Goal: Transaction & Acquisition: Purchase product/service

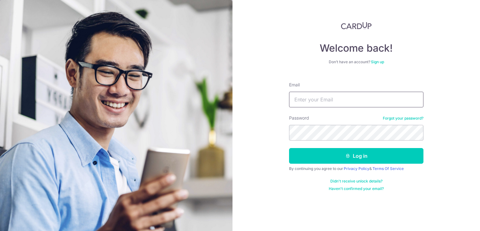
click at [329, 99] on input "Email" at bounding box center [356, 100] width 134 height 16
type input "[EMAIL_ADDRESS][DOMAIN_NAME]"
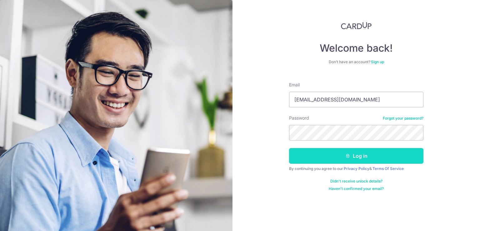
click at [339, 158] on button "Log in" at bounding box center [356, 156] width 134 height 16
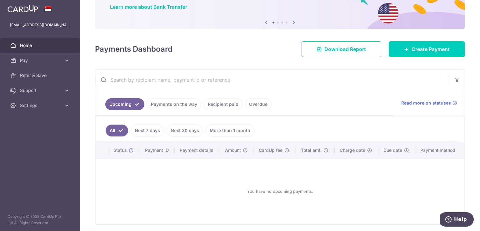
scroll to position [52, 0]
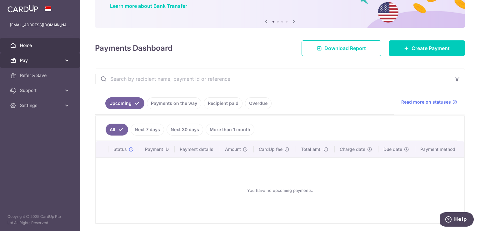
click at [62, 59] on link "Pay" at bounding box center [40, 60] width 80 height 15
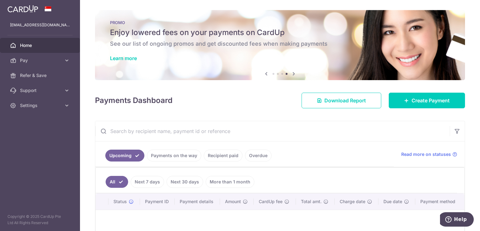
scroll to position [64, 0]
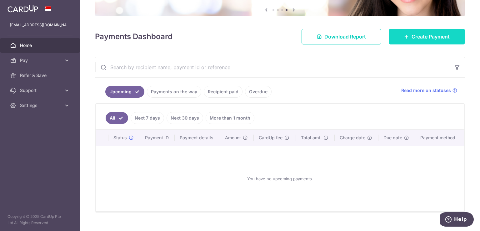
click at [400, 39] on link "Create Payment" at bounding box center [427, 37] width 76 height 16
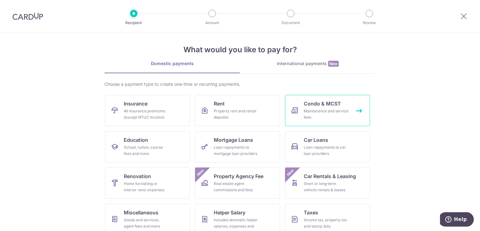
click at [308, 104] on span "Condo & MCST" at bounding box center [322, 104] width 37 height 8
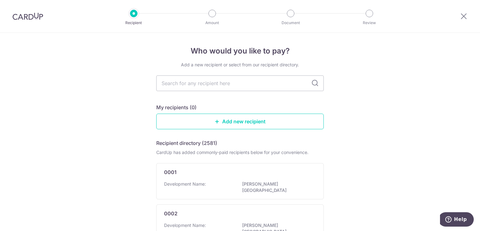
click at [271, 87] on input "text" at bounding box center [240, 83] width 168 height 16
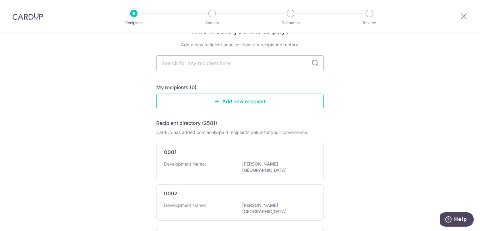
scroll to position [19, 0]
type input "2054"
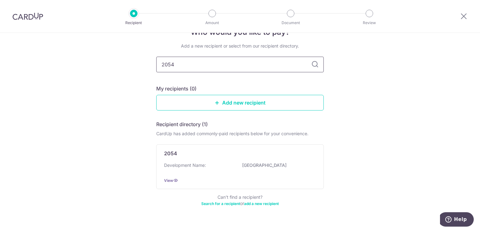
scroll to position [0, 0]
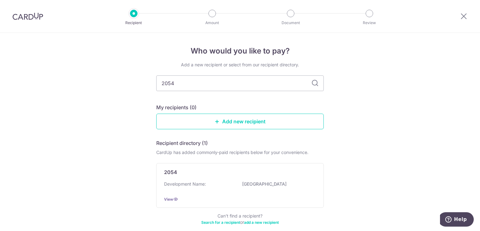
click at [33, 17] on img at bounding box center [28, 17] width 31 height 8
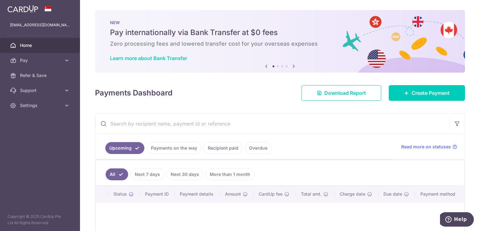
click at [219, 147] on link "Recipient paid" at bounding box center [223, 148] width 39 height 12
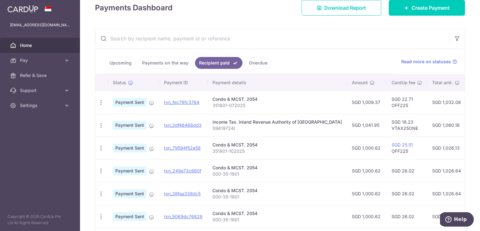
scroll to position [85, 0]
drag, startPoint x: 244, startPoint y: 107, endPoint x: 212, endPoint y: 107, distance: 32.5
click at [213, 107] on p "351801-072025" at bounding box center [277, 106] width 129 height 6
copy p "351801-072025"
click at [219, 107] on p "351801-072025" at bounding box center [277, 106] width 129 height 6
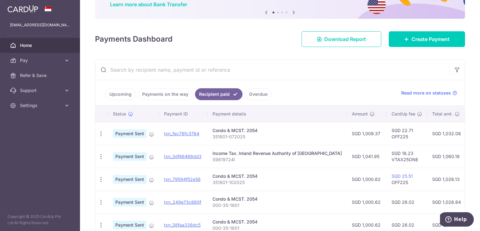
scroll to position [44, 0]
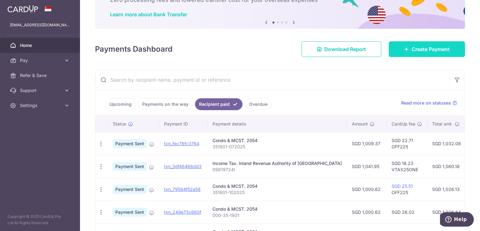
click at [399, 47] on link "Create Payment" at bounding box center [427, 49] width 76 height 16
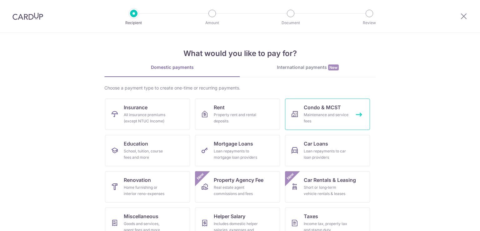
click at [328, 117] on div "Maintenance and service fees" at bounding box center [326, 118] width 45 height 13
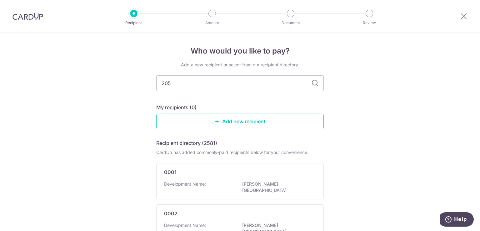
type input "2054"
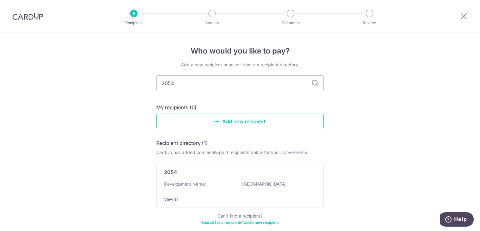
click at [274, 82] on input "2054" at bounding box center [240, 83] width 168 height 16
click at [313, 83] on icon at bounding box center [315, 83] width 8 height 8
click at [173, 198] on icon at bounding box center [175, 198] width 5 height 5
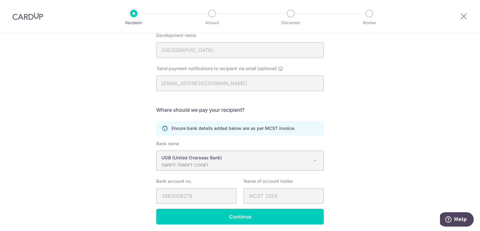
scroll to position [107, 0]
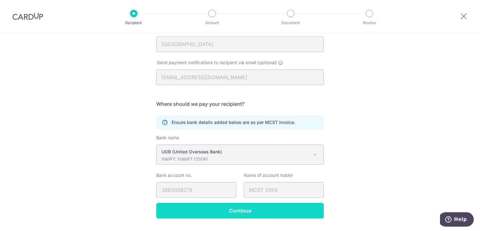
click at [294, 210] on input "Continue" at bounding box center [240, 211] width 168 height 16
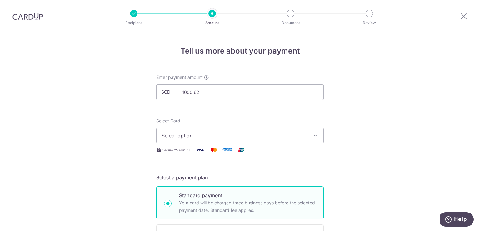
type input "1,000.62"
click at [228, 136] on span "Select option" at bounding box center [235, 136] width 146 height 8
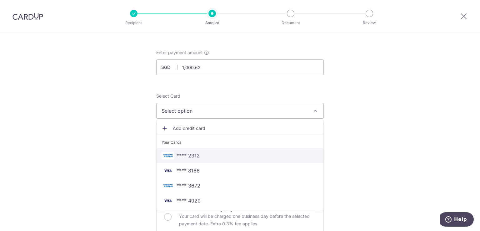
scroll to position [25, 0]
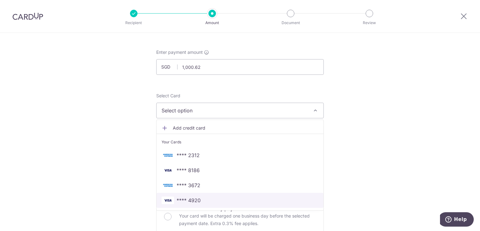
click at [206, 199] on span "**** 4920" at bounding box center [240, 200] width 157 height 8
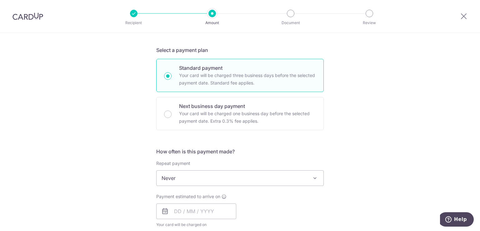
scroll to position [130, 0]
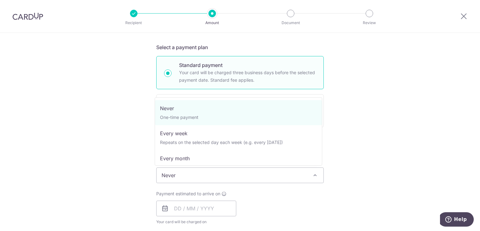
click at [179, 171] on span "Never" at bounding box center [240, 175] width 167 height 15
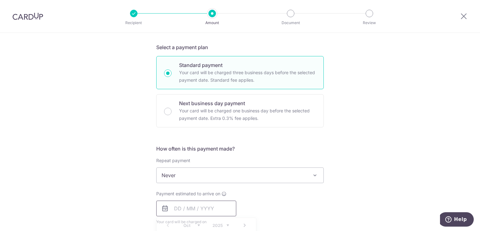
click at [165, 203] on input "text" at bounding box center [196, 208] width 80 height 16
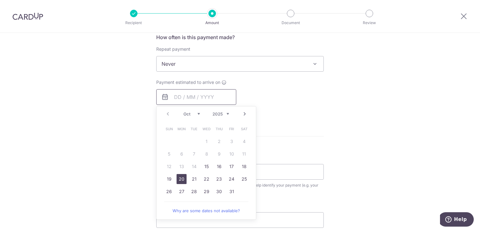
scroll to position [241, 0]
click at [206, 164] on link "15" at bounding box center [207, 166] width 10 height 10
type input "[DATE]"
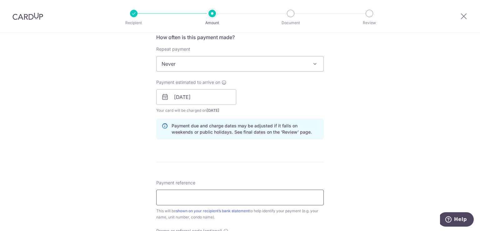
click at [214, 193] on input "Payment reference" at bounding box center [240, 197] width 168 height 16
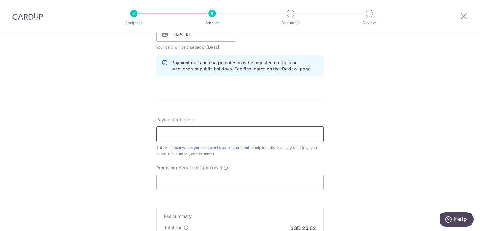
scroll to position [308, 0]
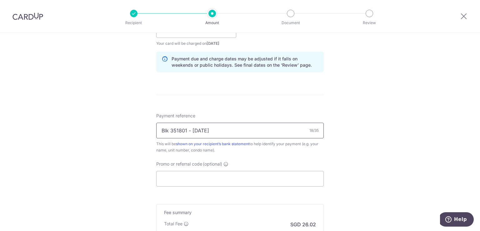
type input "Blk 351801 - Oct25"
click at [118, 155] on div "Tell us more about your payment Enter payment amount SGD 1,000.62 1000.62 Selec…" at bounding box center [240, 20] width 480 height 591
click at [129, 138] on div "Tell us more about your payment Enter payment amount SGD 1,000.62 1000.62 Selec…" at bounding box center [240, 20] width 480 height 591
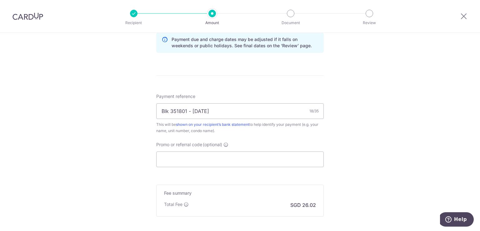
scroll to position [350, 0]
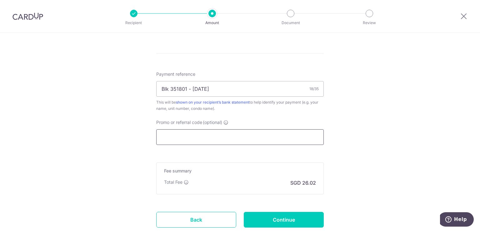
click at [171, 135] on input "Promo or referral code (optional)" at bounding box center [240, 137] width 168 height 16
paste input "3HOME25R"
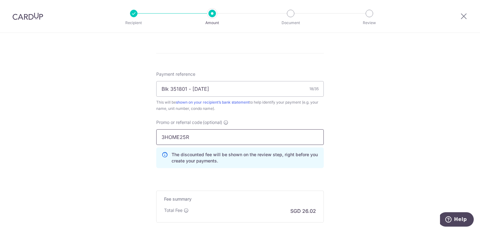
scroll to position [363, 0]
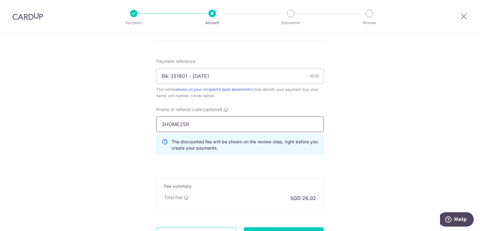
type input "3HOME25R"
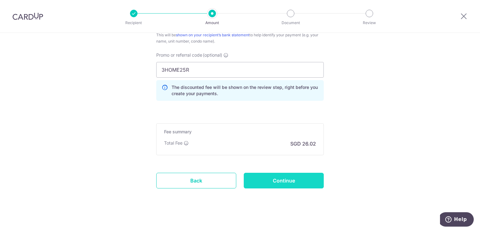
click at [276, 179] on input "Continue" at bounding box center [284, 181] width 80 height 16
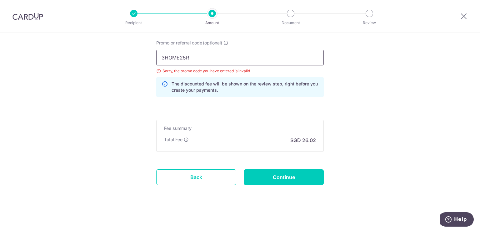
click at [205, 56] on input "3HOME25R" at bounding box center [240, 58] width 168 height 16
drag, startPoint x: 205, startPoint y: 56, endPoint x: 119, endPoint y: 61, distance: 86.4
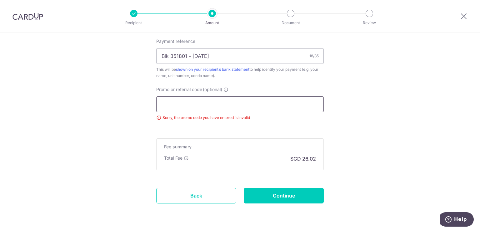
scroll to position [383, 0]
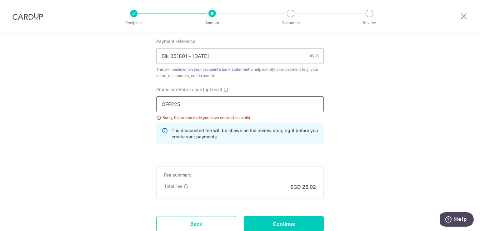
type input "OFF225"
click at [273, 221] on input "Continue" at bounding box center [284, 224] width 80 height 16
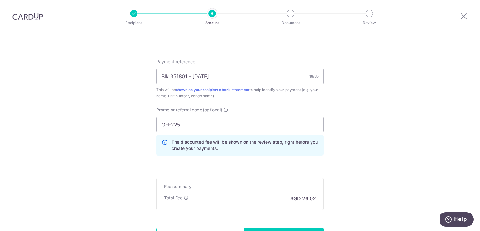
scroll to position [420, 0]
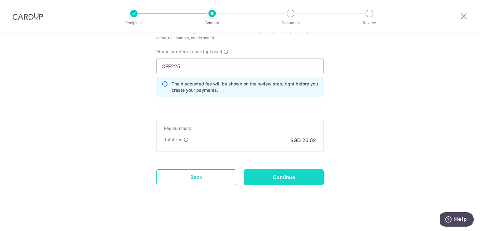
click at [272, 173] on input "Continue" at bounding box center [284, 177] width 80 height 16
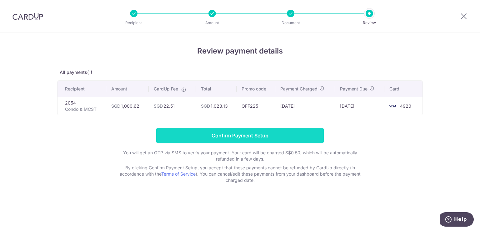
click at [246, 136] on input "Confirm Payment Setup" at bounding box center [240, 136] width 168 height 16
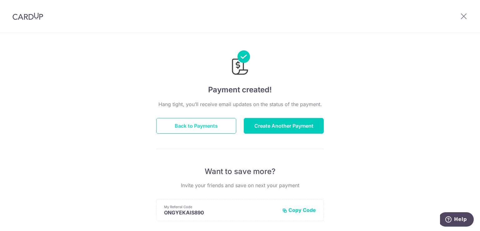
click at [189, 125] on button "Back to Payments" at bounding box center [196, 126] width 80 height 16
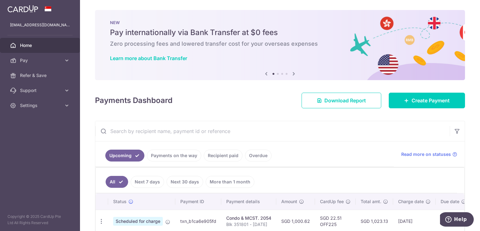
scroll to position [34, 0]
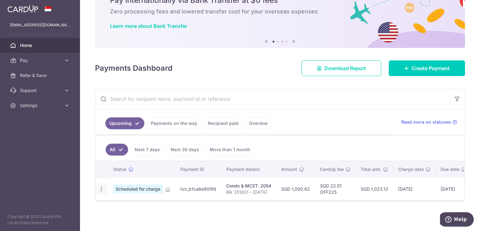
click at [101, 186] on icon "button" at bounding box center [101, 189] width 7 height 7
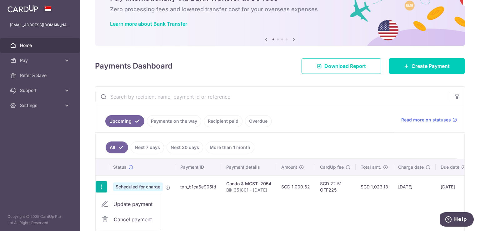
click at [139, 182] on span "Scheduled for charge" at bounding box center [138, 186] width 50 height 9
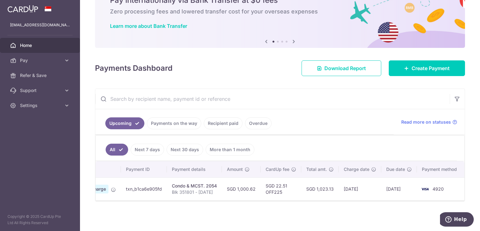
scroll to position [0, 0]
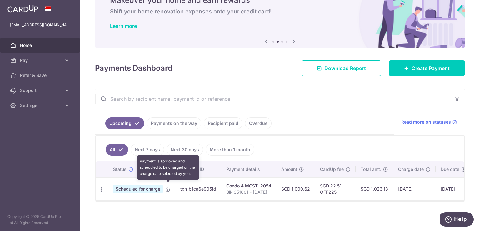
click at [169, 187] on icon at bounding box center [167, 189] width 5 height 5
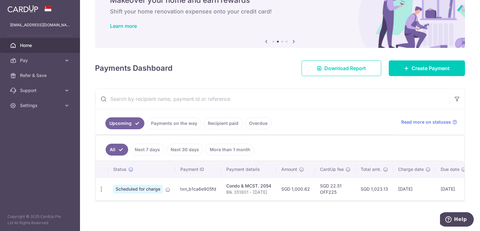
click at [193, 204] on div "× Pause Schedule Pause all future payments in this series Pause just this one p…" at bounding box center [280, 115] width 400 height 231
